Goal: Task Accomplishment & Management: Use online tool/utility

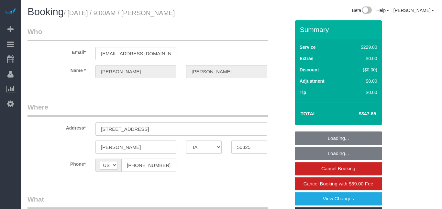
select select "IA"
select select "6"
select select "string:check"
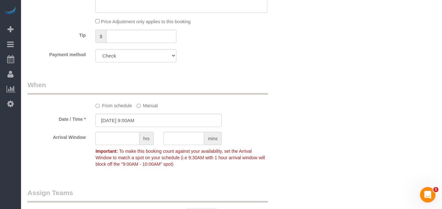
scroll to position [524, 0]
click at [185, 118] on input "[DATE] 9:00AM" at bounding box center [158, 120] width 126 height 13
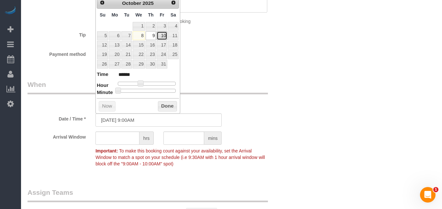
click at [163, 38] on link "10" at bounding box center [162, 35] width 10 height 9
type input "[DATE] 9:00AM"
click at [163, 38] on link "10" at bounding box center [162, 35] width 10 height 9
click at [164, 109] on button "Done" at bounding box center [167, 106] width 19 height 10
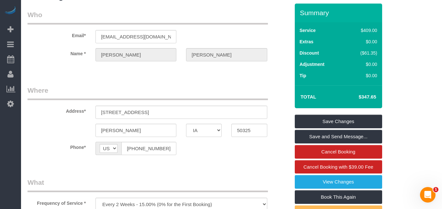
scroll to position [7, 0]
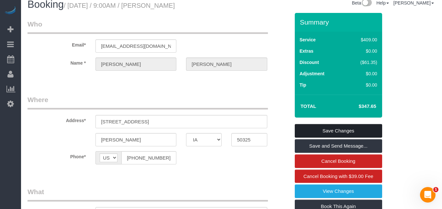
click at [364, 129] on link "Save Changes" at bounding box center [338, 131] width 87 height 14
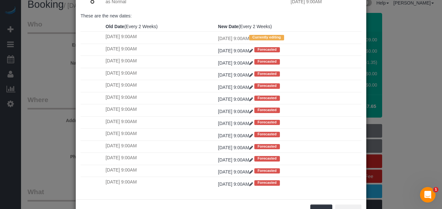
scroll to position [81, 0]
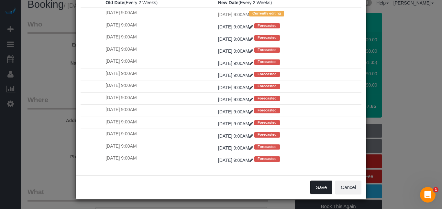
click at [322, 189] on button "Save" at bounding box center [321, 188] width 22 height 14
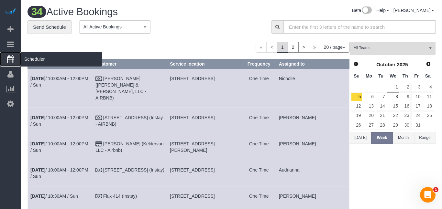
click at [10, 63] on link "Scheduler" at bounding box center [10, 59] width 21 height 15
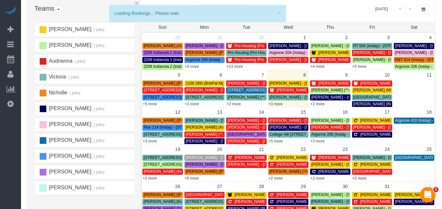
scroll to position [43, 0]
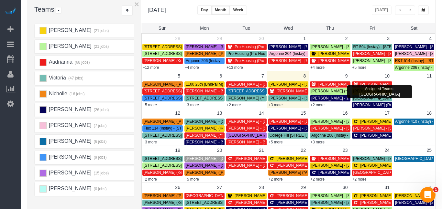
click at [373, 99] on span "[GEOGRAPHIC_DATA] 516 (Instay) - [STREET_ADDRESS]" at bounding box center [404, 98] width 103 height 5
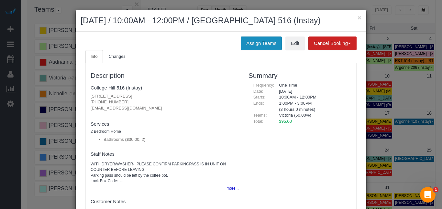
click at [248, 41] on button "Assign Teams" at bounding box center [261, 44] width 41 height 14
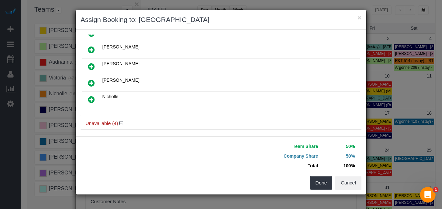
scroll to position [169, 0]
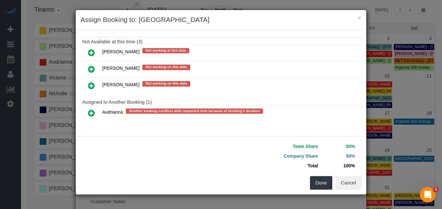
click at [93, 109] on icon at bounding box center [91, 113] width 7 height 8
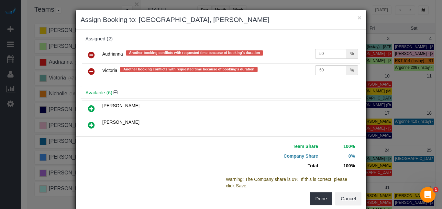
scroll to position [0, 0]
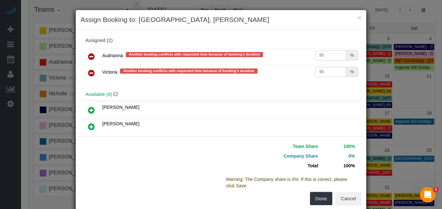
click at [338, 58] on input "50" at bounding box center [330, 55] width 31 height 10
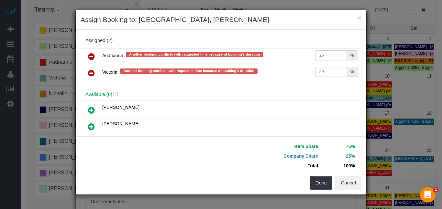
type input "25"
click at [335, 70] on input "50" at bounding box center [330, 72] width 31 height 10
type input "5"
type input "25"
click at [315, 182] on button "Done" at bounding box center [321, 183] width 23 height 14
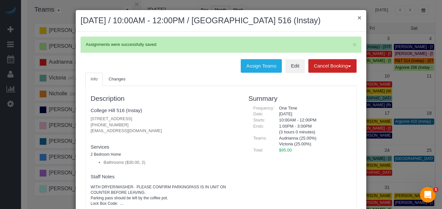
click at [360, 16] on button "×" at bounding box center [359, 17] width 4 height 7
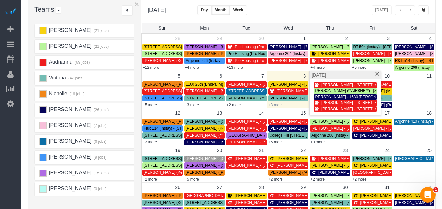
click at [278, 105] on link "+3 more" at bounding box center [275, 105] width 14 height 5
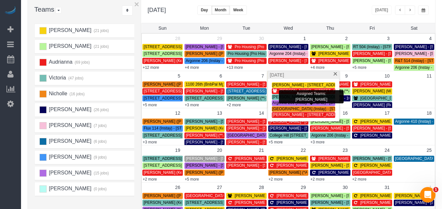
click at [276, 98] on span "[PERSON_NAME] - [STREET_ADDRESS][PERSON_NAME]" at bounding box center [324, 97] width 105 height 5
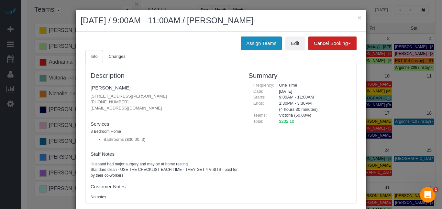
click at [245, 45] on button "Assign Teams" at bounding box center [261, 44] width 41 height 14
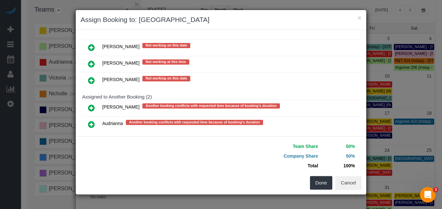
scroll to position [159, 0]
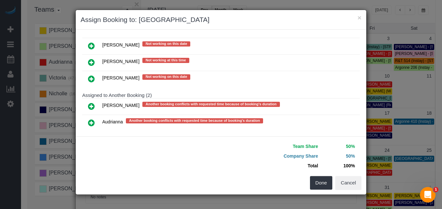
click at [89, 122] on icon at bounding box center [91, 123] width 7 height 8
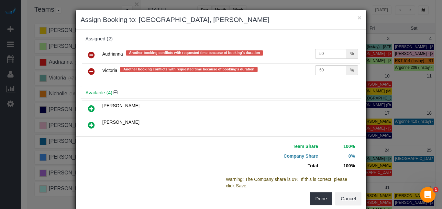
scroll to position [0, 0]
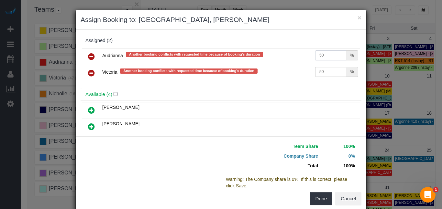
click at [337, 59] on input "50" at bounding box center [330, 55] width 31 height 10
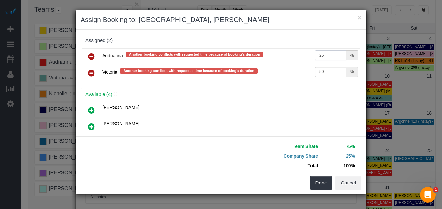
type input "25"
click at [337, 71] on input "50" at bounding box center [330, 72] width 31 height 10
type input "5"
type input "25"
click at [315, 183] on button "Done" at bounding box center [321, 183] width 23 height 14
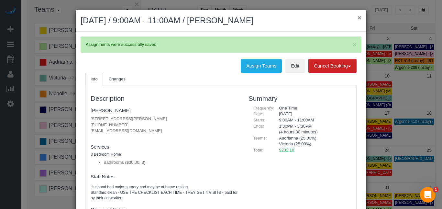
click at [360, 18] on button "×" at bounding box center [359, 17] width 4 height 7
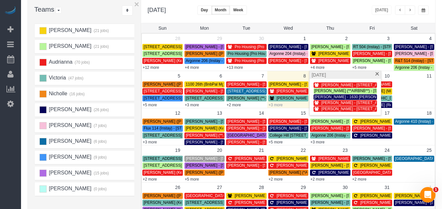
click at [276, 106] on link "+3 more" at bounding box center [275, 105] width 14 height 5
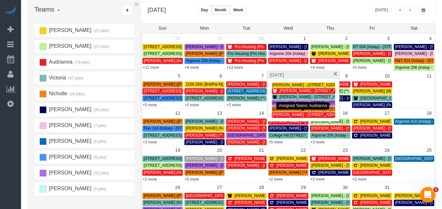
click at [275, 115] on span "[PERSON_NAME] - [STREET_ADDRESS][PERSON_NAME]" at bounding box center [324, 115] width 105 height 5
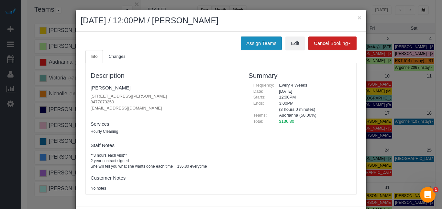
click at [250, 43] on button "Assign Teams" at bounding box center [261, 44] width 41 height 14
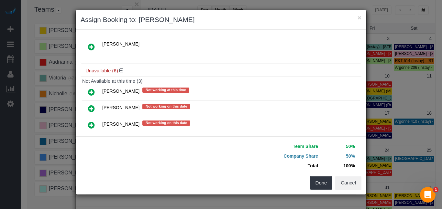
scroll to position [169, 0]
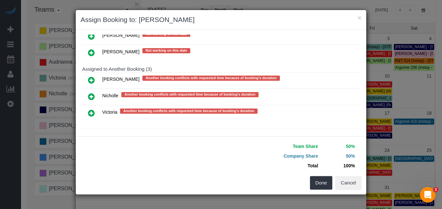
click at [93, 110] on icon at bounding box center [91, 113] width 7 height 8
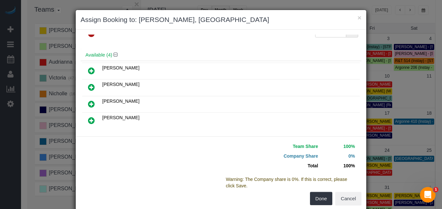
scroll to position [0, 0]
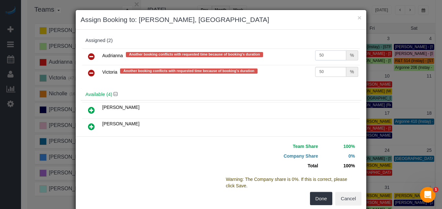
click at [330, 55] on input "50" at bounding box center [330, 55] width 31 height 10
type input "5"
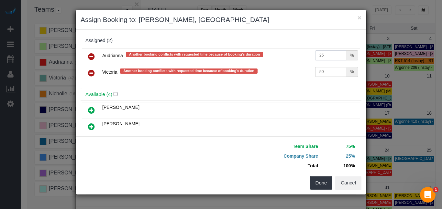
type input "25"
click at [331, 69] on input "50" at bounding box center [330, 72] width 31 height 10
type input "5"
type input "25"
click at [325, 181] on button "Done" at bounding box center [321, 183] width 23 height 14
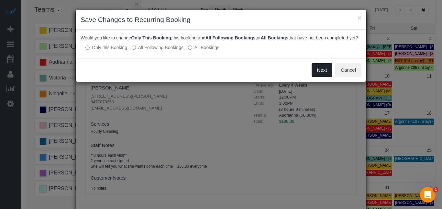
click at [324, 74] on button "Next" at bounding box center [321, 70] width 21 height 14
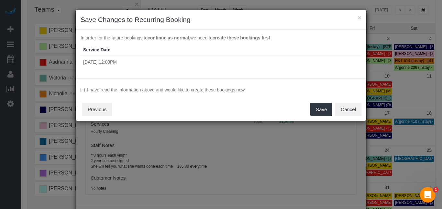
click at [231, 89] on label "I have read the information above and would like to create these bookings now." at bounding box center [221, 90] width 281 height 6
click at [329, 111] on button "Save" at bounding box center [321, 110] width 22 height 14
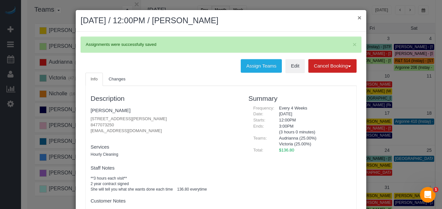
click at [359, 17] on button "×" at bounding box center [359, 17] width 4 height 7
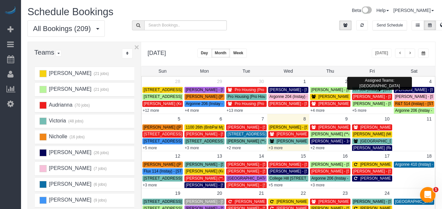
click at [402, 96] on span "[PERSON_NAME] - [STREET_ADDRESS]" at bounding box center [431, 96] width 73 height 5
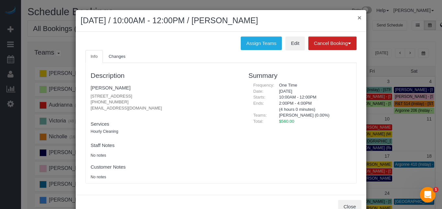
click at [358, 19] on button "×" at bounding box center [359, 17] width 4 height 7
